Goal: Entertainment & Leisure: Consume media (video, audio)

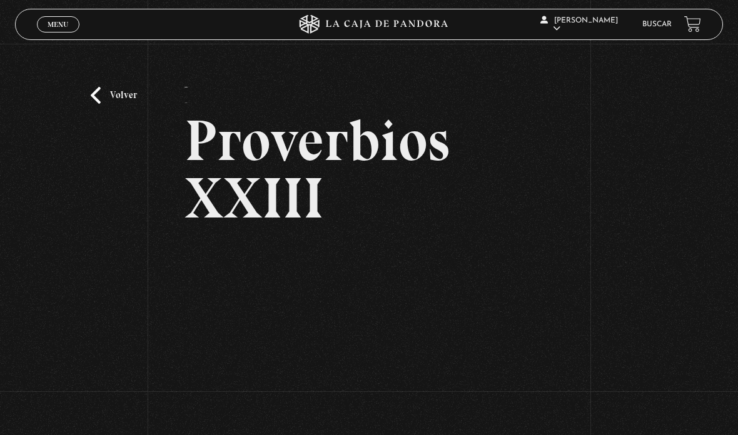
scroll to position [96, 0]
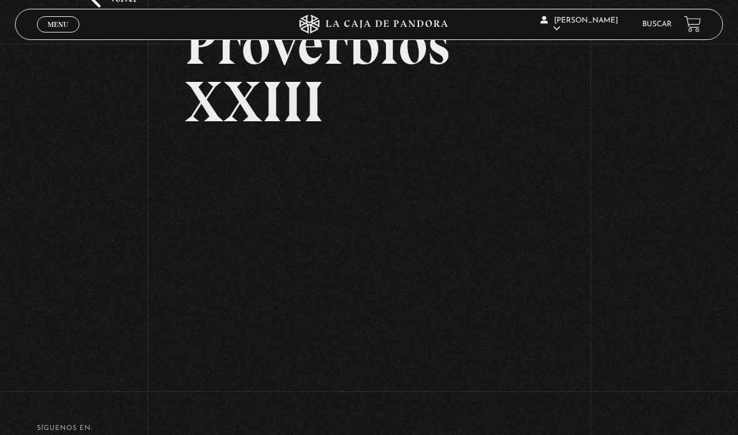
click at [58, 33] on link "Menu Cerrar" at bounding box center [58, 24] width 43 height 16
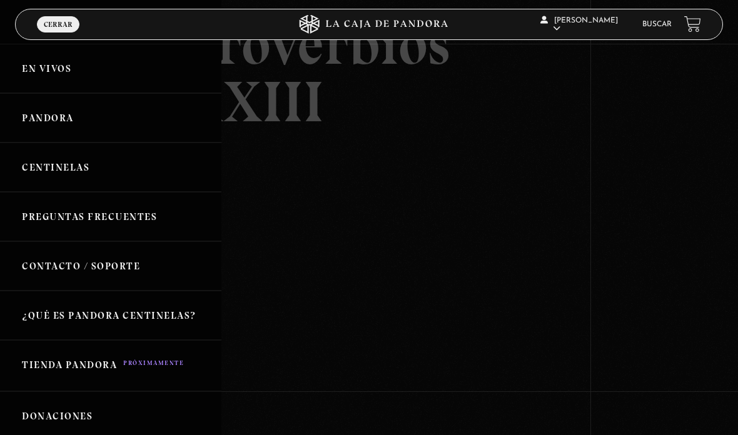
click at [68, 126] on link "Pandora" at bounding box center [110, 117] width 221 height 49
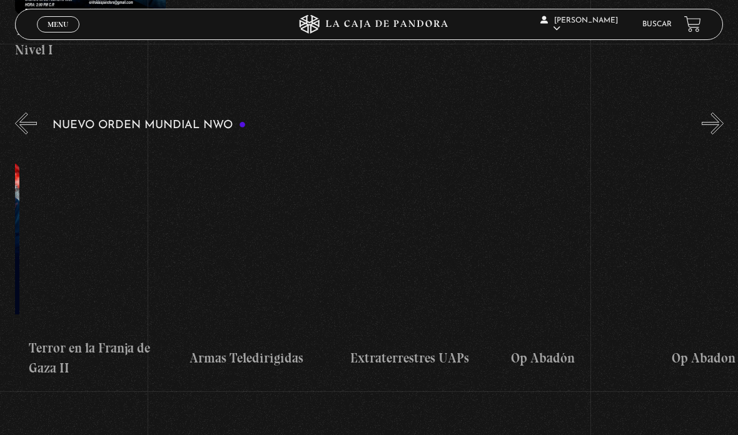
scroll to position [0, 3521]
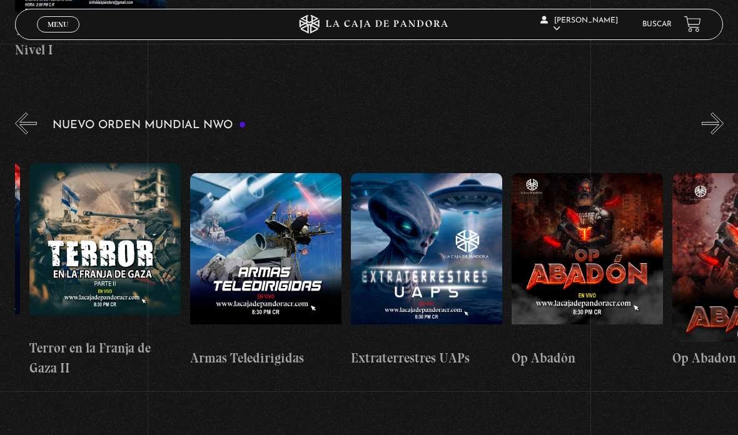
click at [298, 267] on figure at bounding box center [265, 257] width 151 height 169
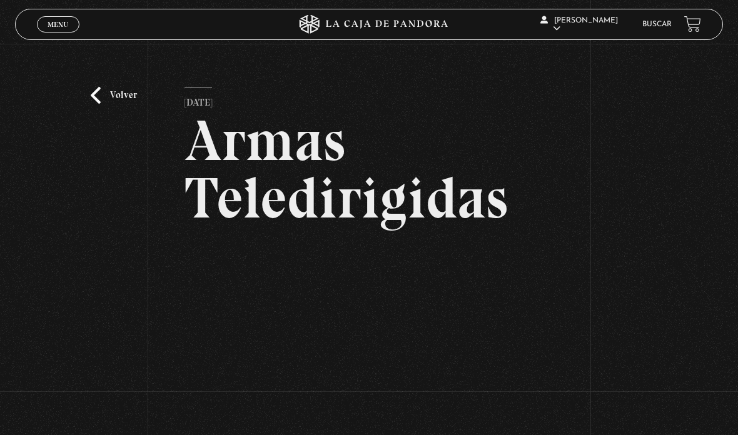
click at [569, 179] on link "Salir" at bounding box center [585, 169] width 92 height 33
